Goal: Find specific page/section

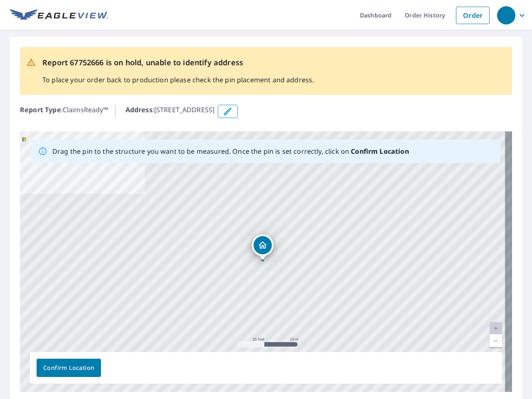
click at [266, 200] on div "[STREET_ADDRESS]" at bounding box center [266, 261] width 492 height 261
click at [506, 15] on div "button" at bounding box center [506, 15] width 18 height 18
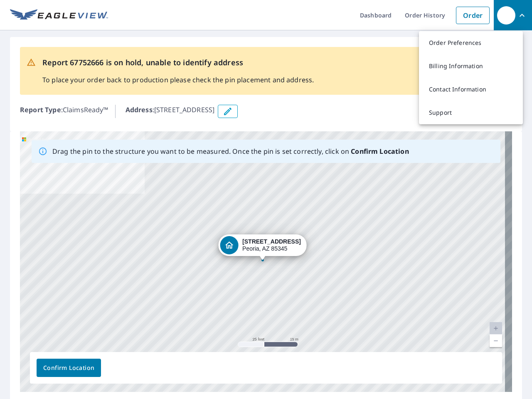
click at [233, 111] on icon "button" at bounding box center [228, 111] width 10 height 10
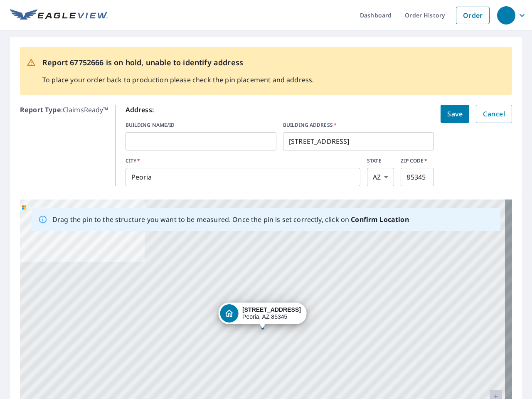
click at [262, 261] on div "[STREET_ADDRESS]" at bounding box center [266, 330] width 492 height 261
click at [489, 328] on div "[STREET_ADDRESS]" at bounding box center [266, 330] width 492 height 261
click at [489, 341] on div "[STREET_ADDRESS]" at bounding box center [266, 330] width 492 height 261
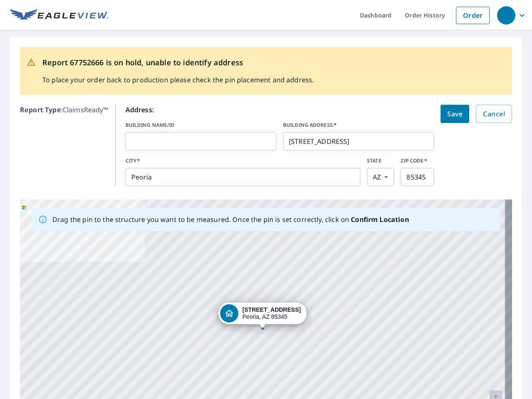
click at [69, 368] on div "[STREET_ADDRESS]" at bounding box center [266, 330] width 492 height 261
